Goal: Transaction & Acquisition: Book appointment/travel/reservation

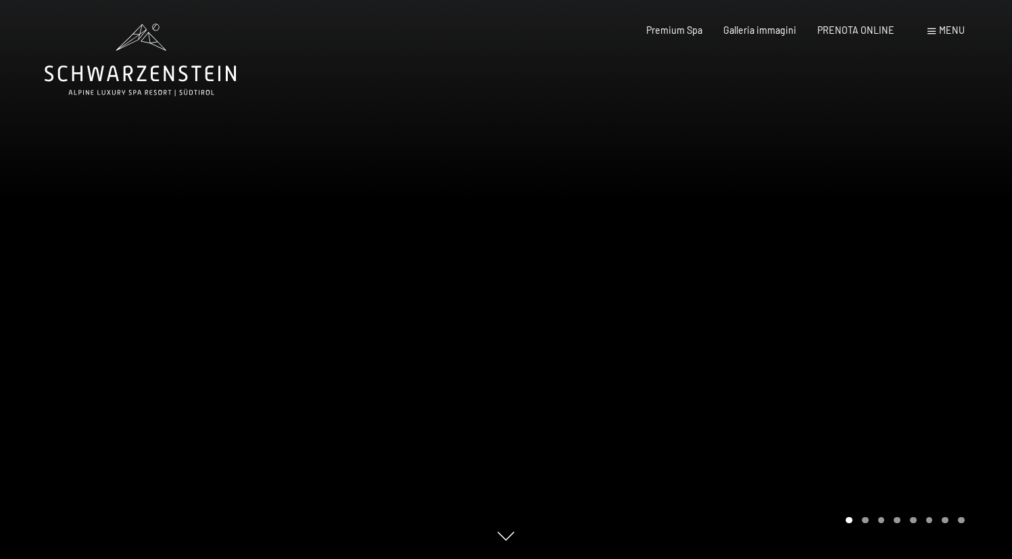
click at [712, 320] on div at bounding box center [760, 279] width 507 height 559
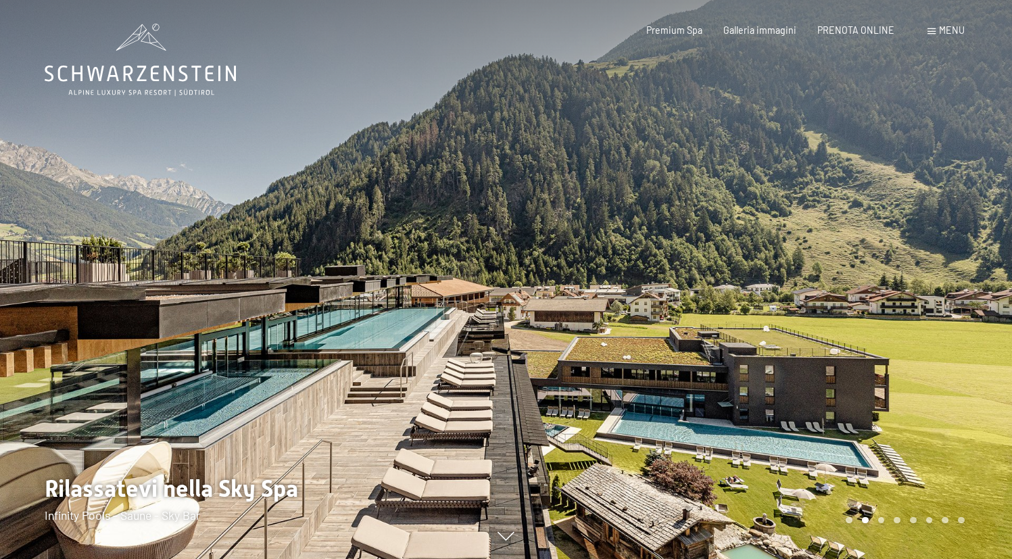
click at [687, 273] on div at bounding box center [760, 279] width 507 height 559
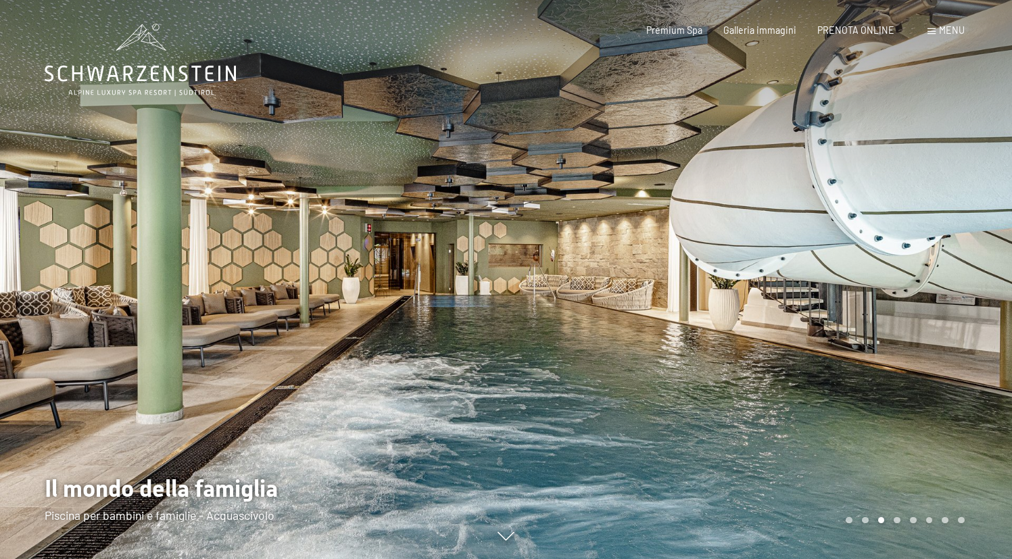
click at [662, 274] on div at bounding box center [760, 279] width 507 height 559
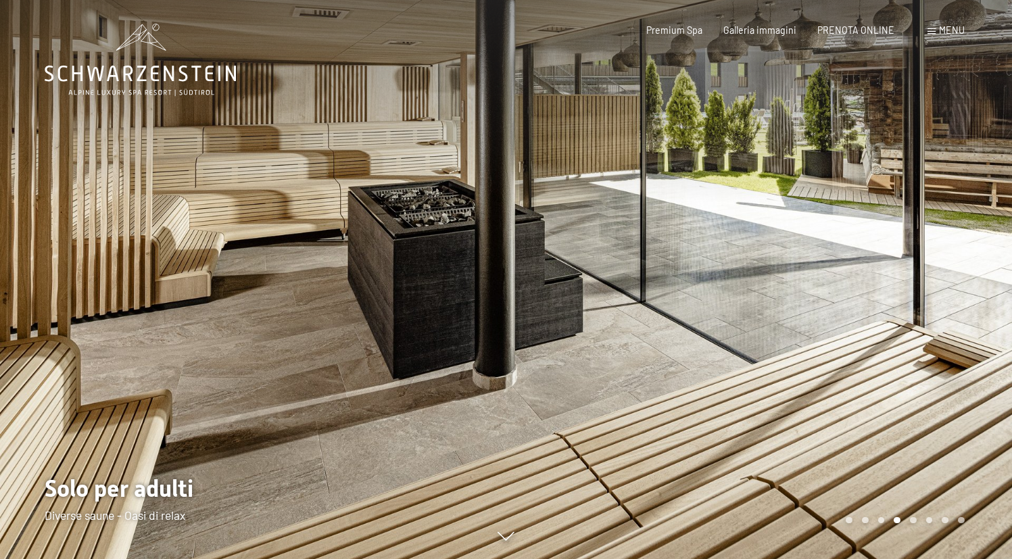
click at [662, 274] on div at bounding box center [760, 279] width 507 height 559
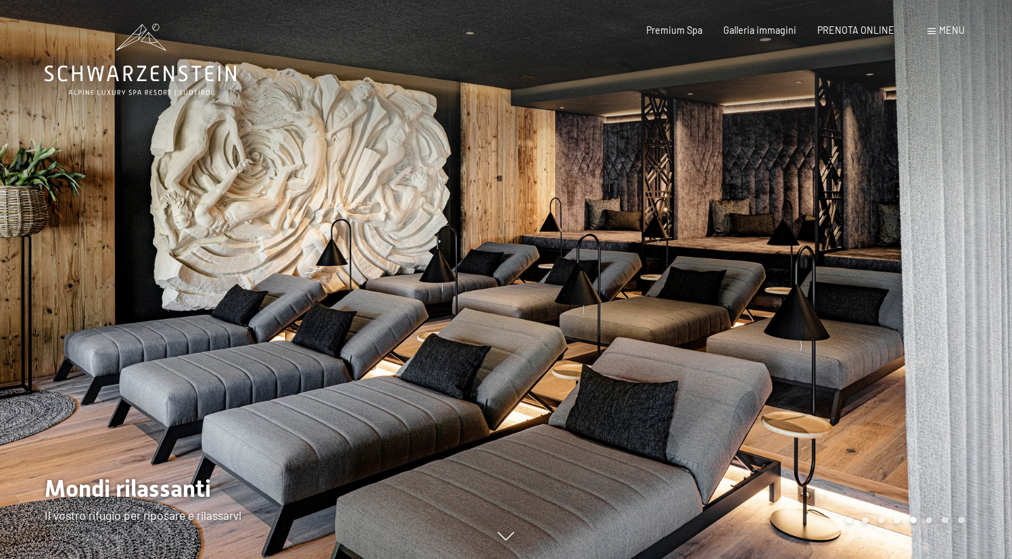
click at [692, 270] on div at bounding box center [760, 279] width 507 height 559
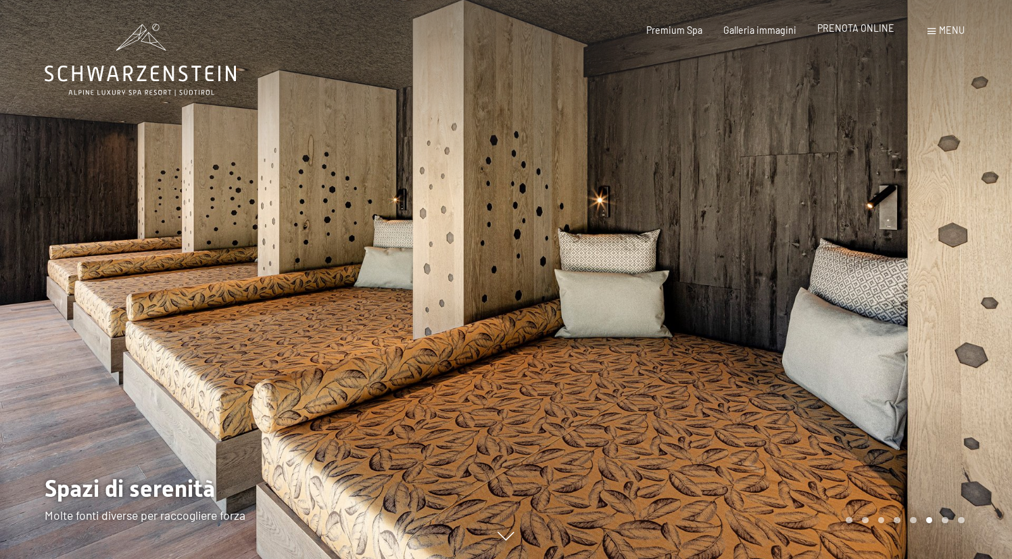
click at [864, 30] on span "PRENOTA ONLINE" at bounding box center [856, 27] width 77 height 11
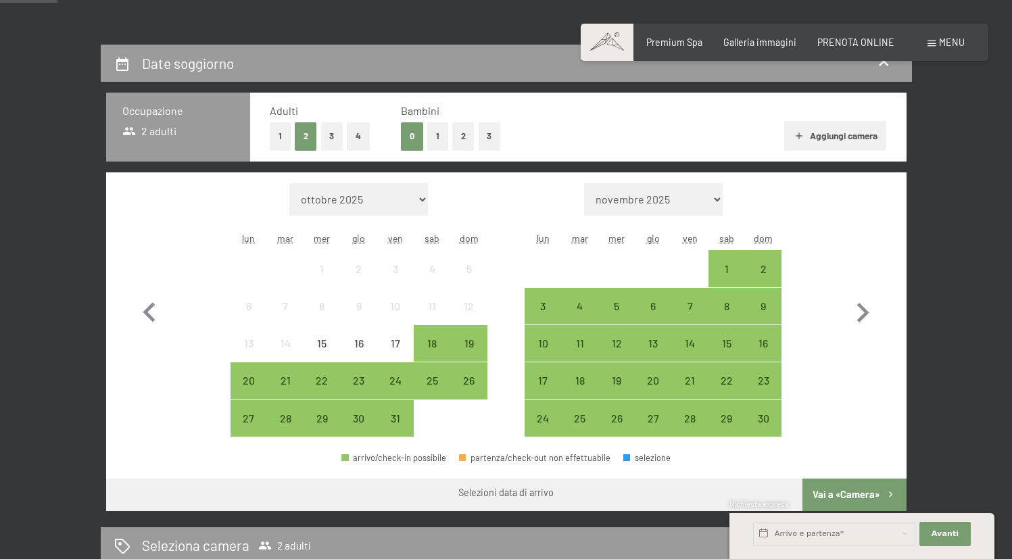
scroll to position [248, 0]
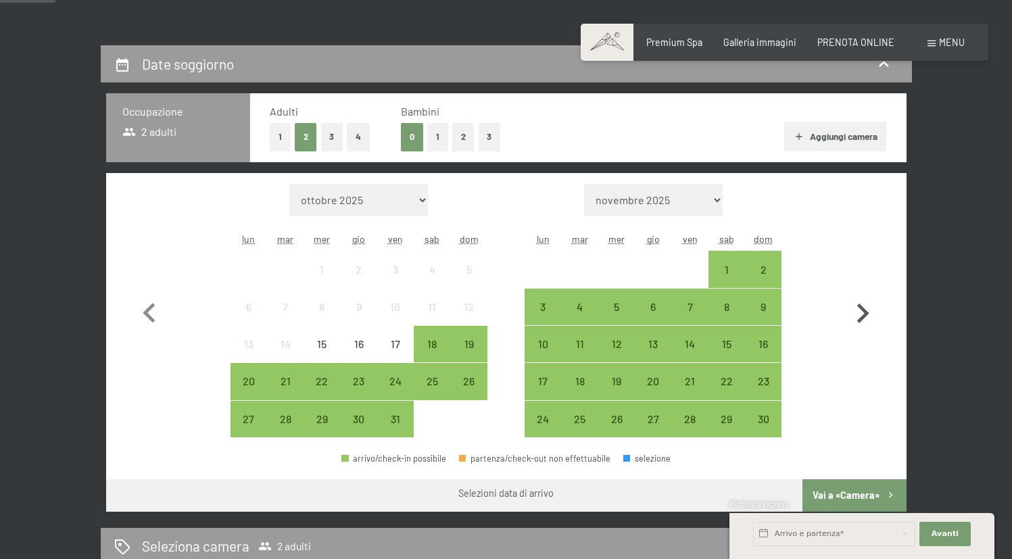
click at [864, 311] on icon "button" at bounding box center [864, 314] width 12 height 20
select select "2025-11-01"
select select "2025-12-01"
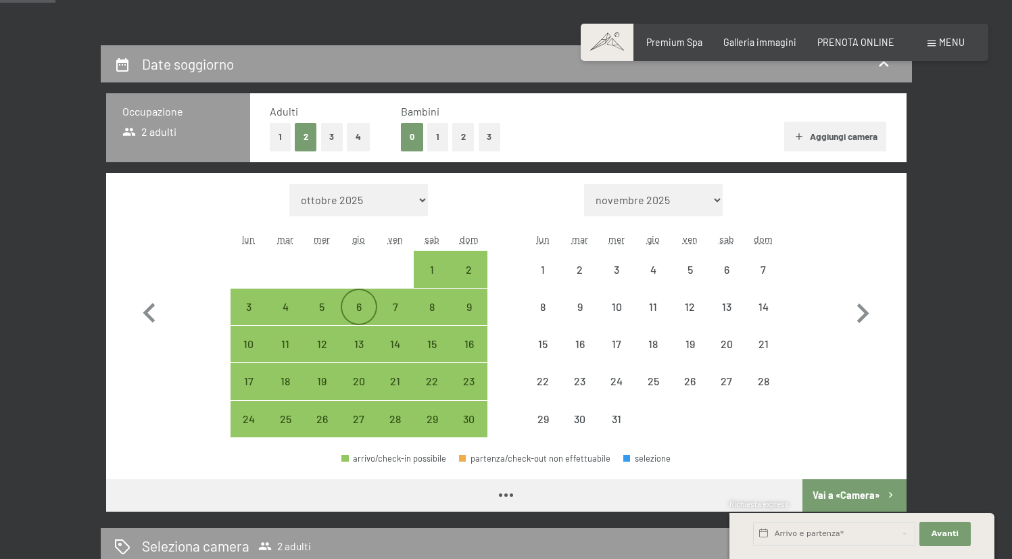
select select "2025-11-01"
select select "2025-12-01"
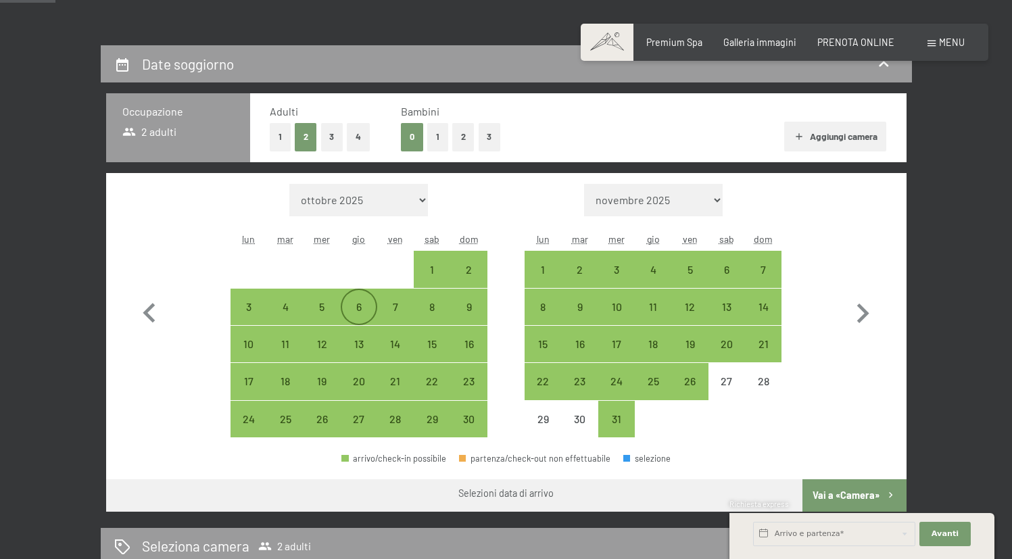
click at [360, 304] on div "6" at bounding box center [359, 319] width 34 height 34
select select "2025-11-01"
select select "2025-12-01"
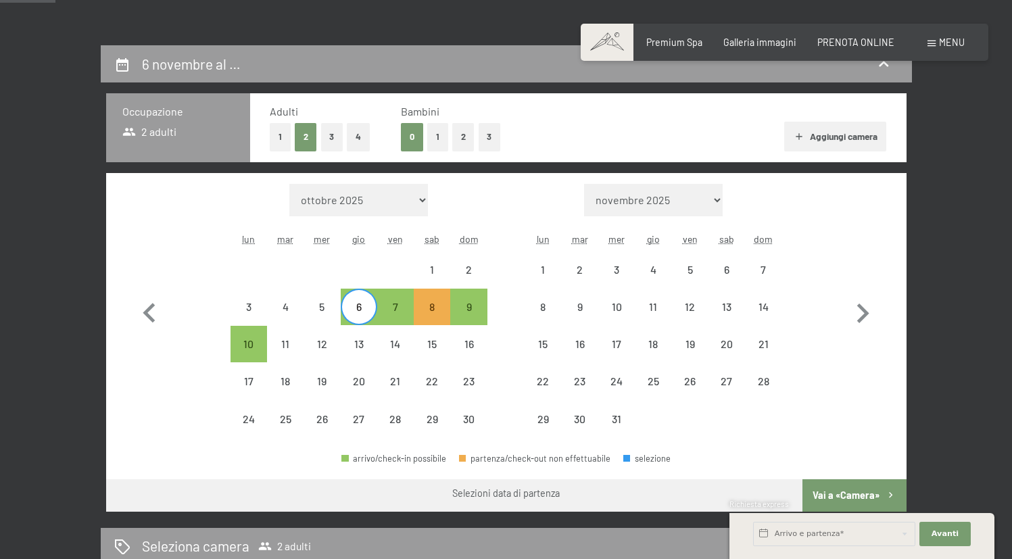
click at [479, 199] on form "Mese/anno ottobre 2025 novembre 2025 dicembre 2025 gennaio 2026 febbraio 2026 m…" at bounding box center [359, 200] width 257 height 32
click at [360, 298] on div "6" at bounding box center [359, 307] width 34 height 34
select select "2025-11-01"
select select "2025-12-01"
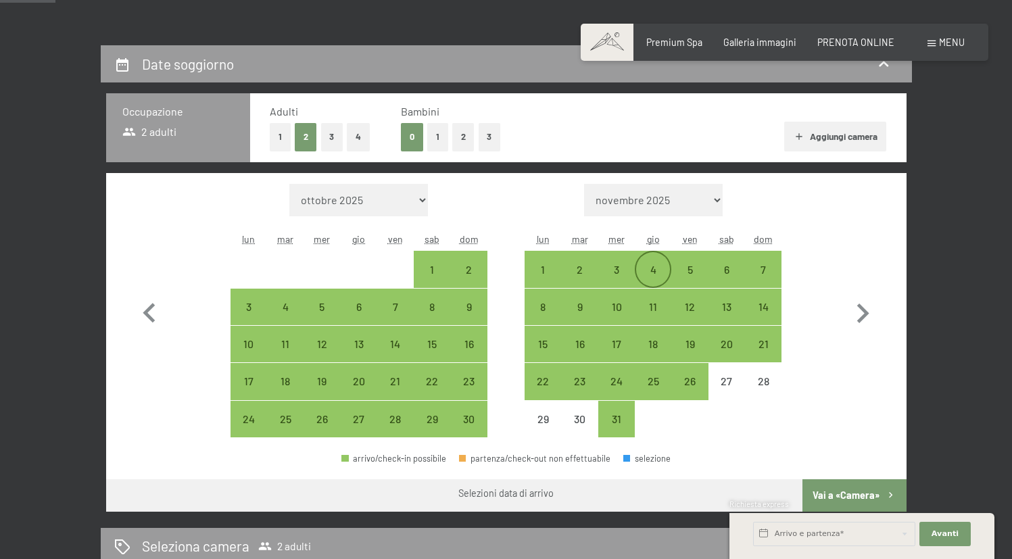
click at [661, 267] on div "4" at bounding box center [653, 281] width 34 height 34
select select "2025-11-01"
select select "2025-12-01"
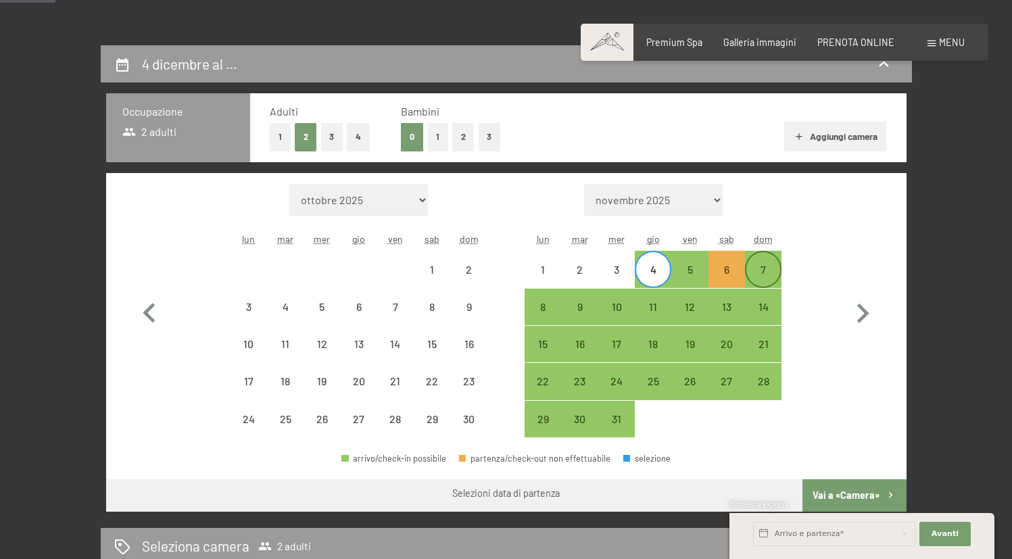
click at [768, 268] on div "7" at bounding box center [764, 281] width 34 height 34
select select "2025-11-01"
select select "2025-12-01"
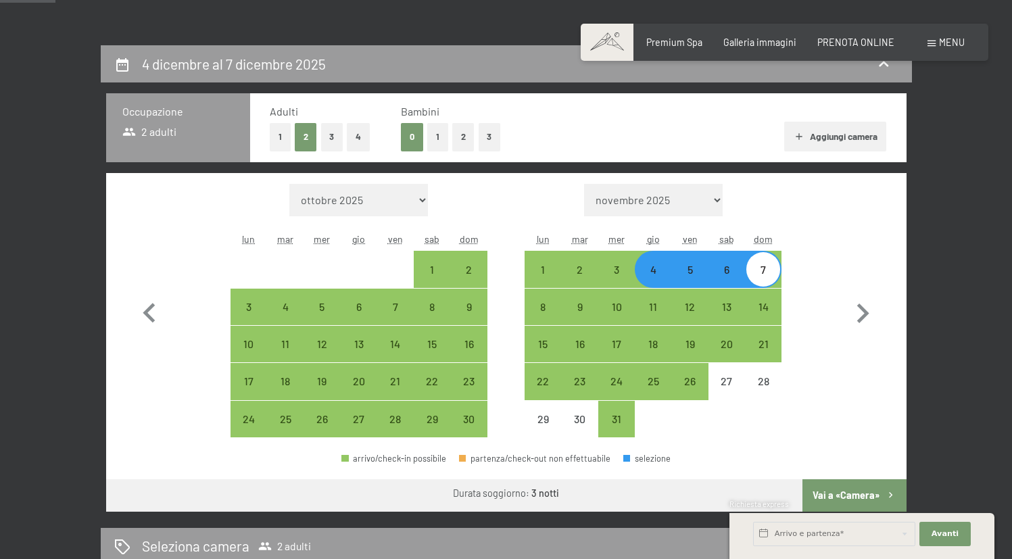
click at [849, 491] on button "Vai a «Camera»" at bounding box center [854, 495] width 103 height 32
select select "2025-11-01"
select select "2025-12-01"
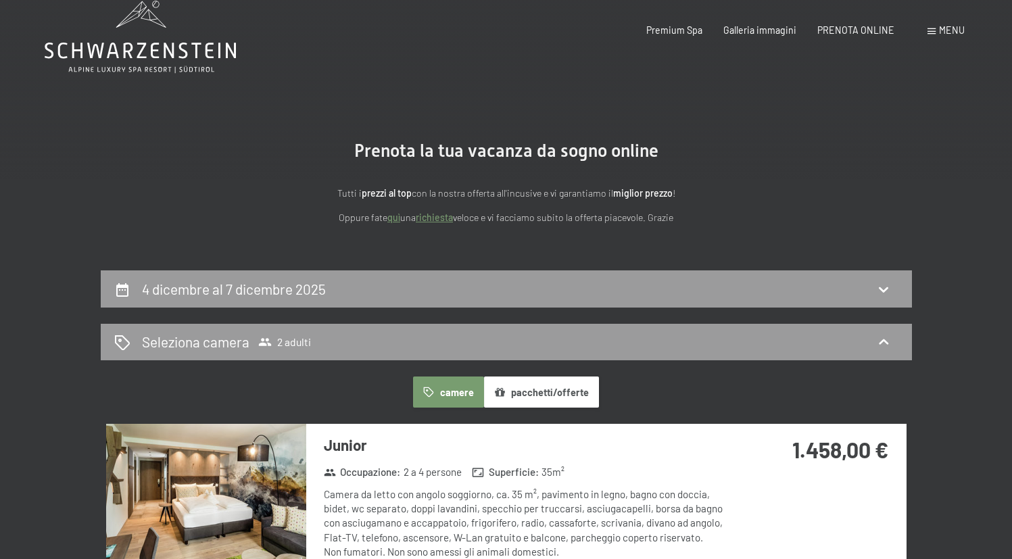
scroll to position [0, 0]
